Goal: Information Seeking & Learning: Learn about a topic

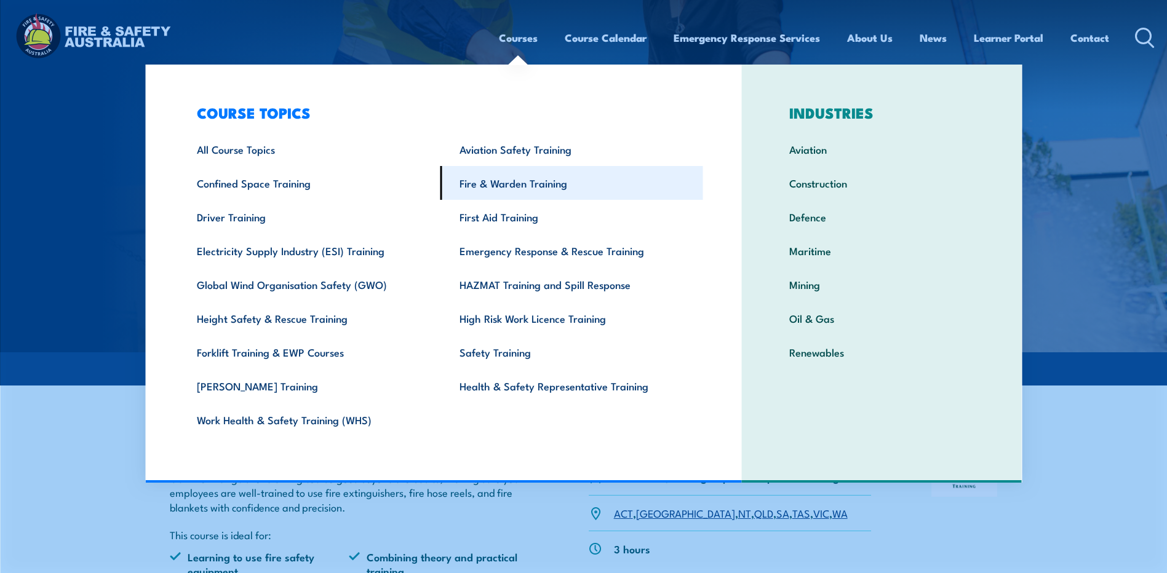
click at [507, 181] on link "Fire & Warden Training" at bounding box center [572, 183] width 263 height 34
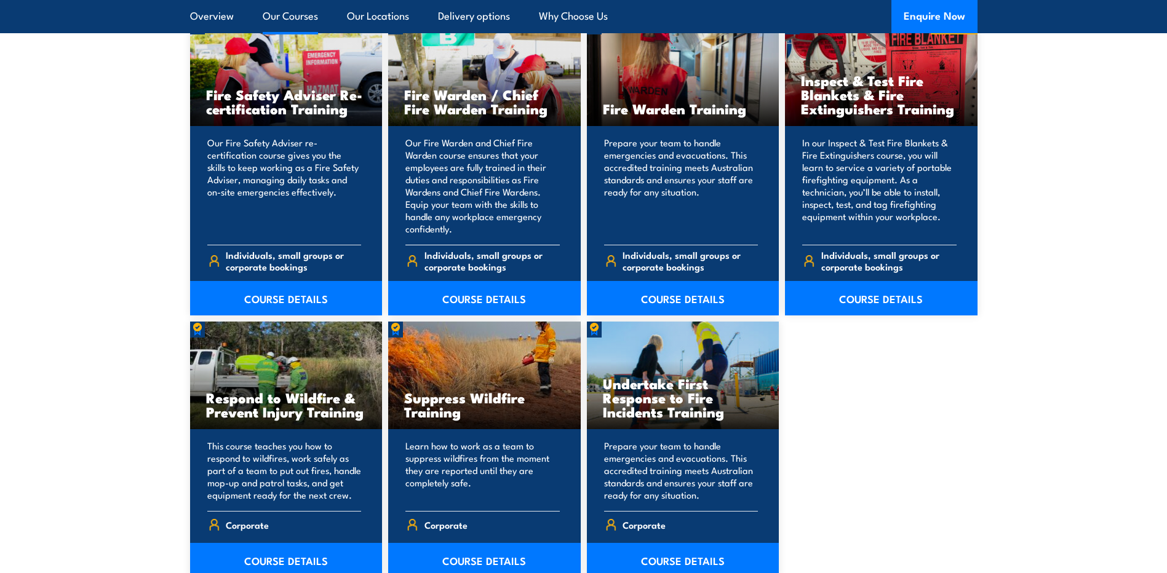
scroll to position [1661, 0]
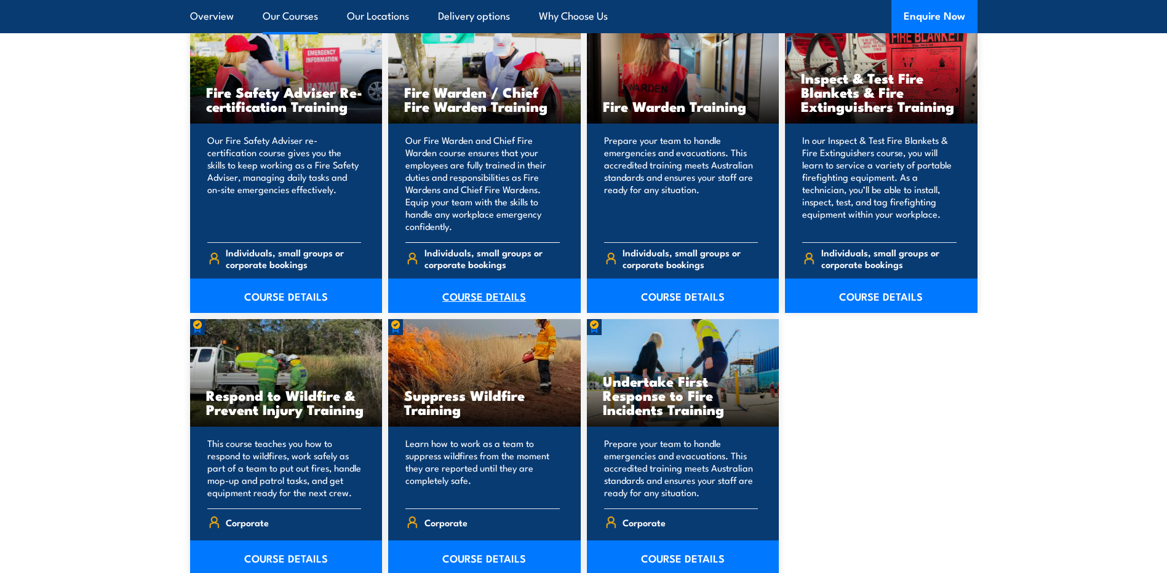
click at [483, 297] on link "COURSE DETAILS" at bounding box center [484, 296] width 193 height 34
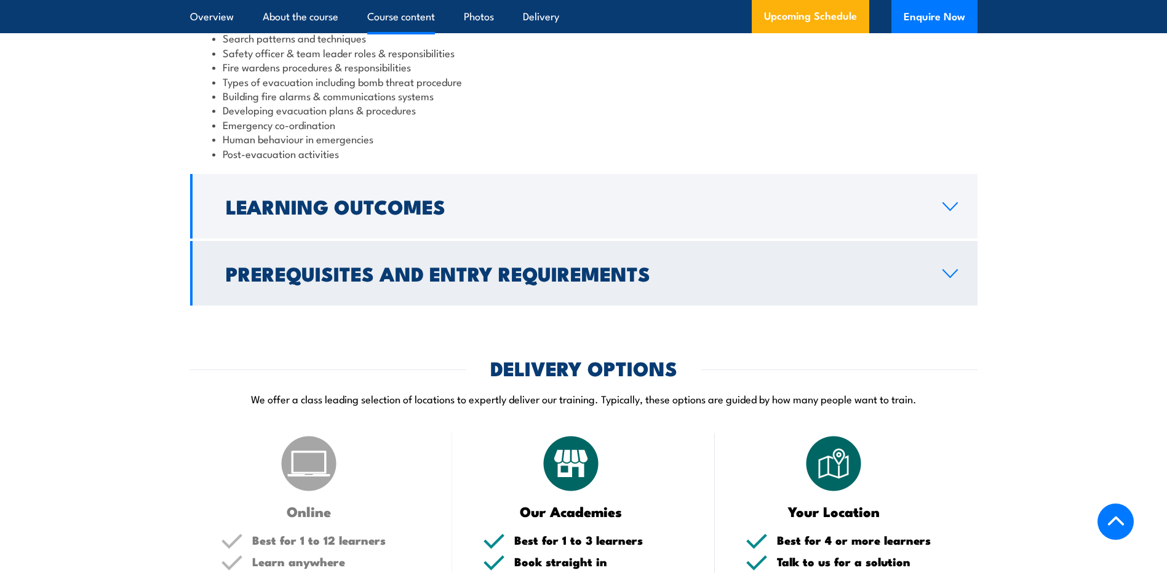
scroll to position [1354, 0]
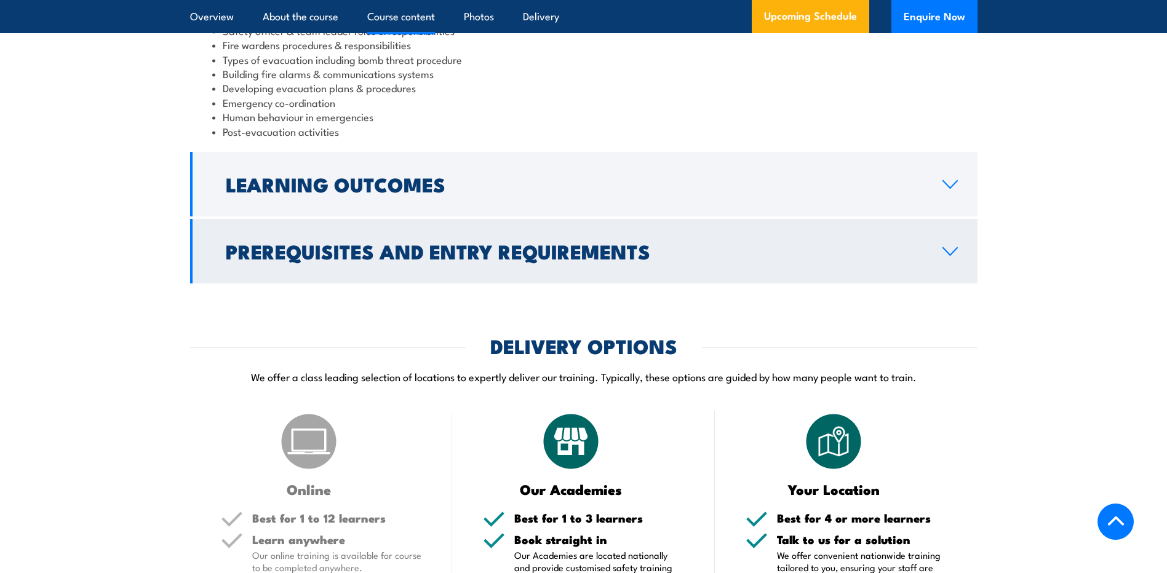
click at [932, 266] on link "Prerequisites and Entry Requirements" at bounding box center [584, 251] width 788 height 65
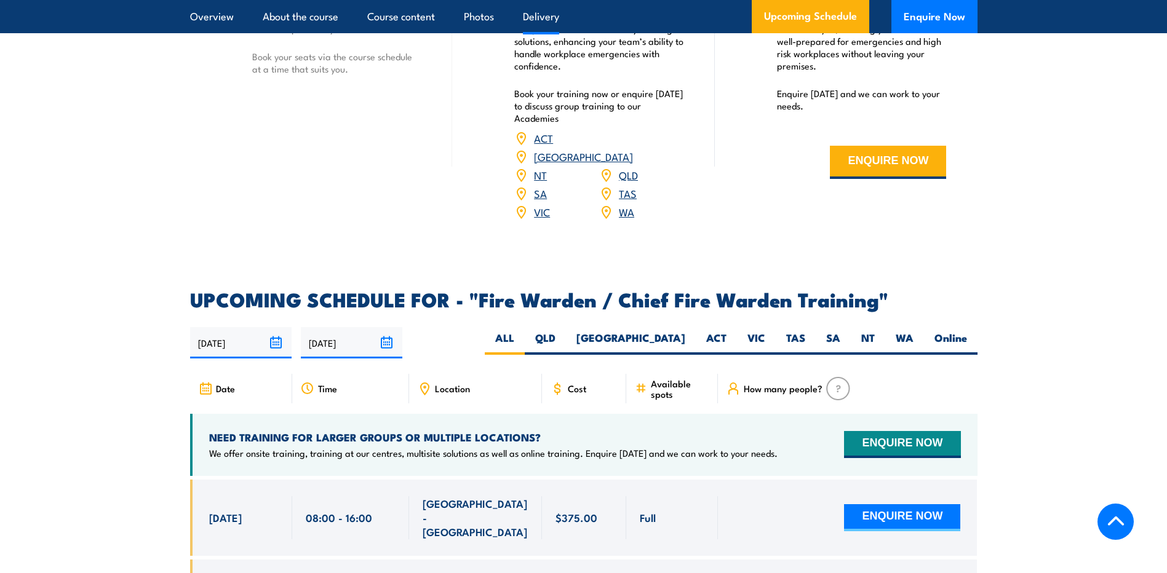
scroll to position [1879, 0]
